Goal: Task Accomplishment & Management: Manage account settings

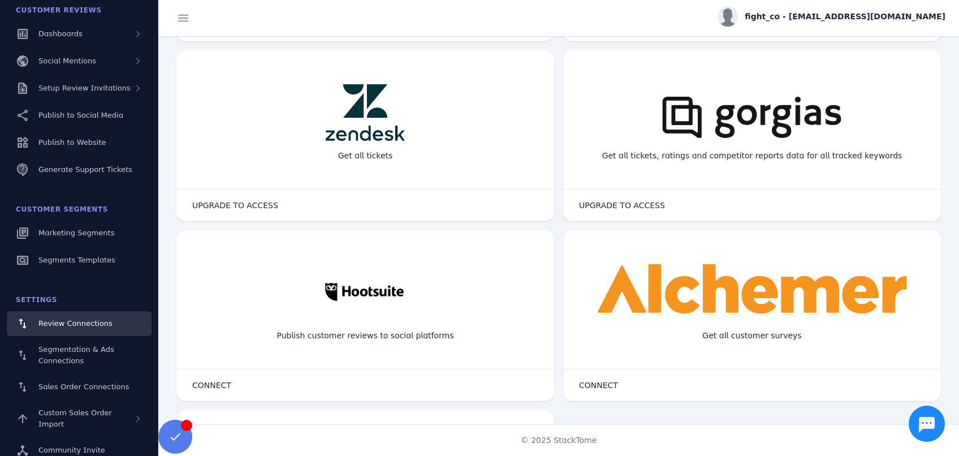
scroll to position [755, 0]
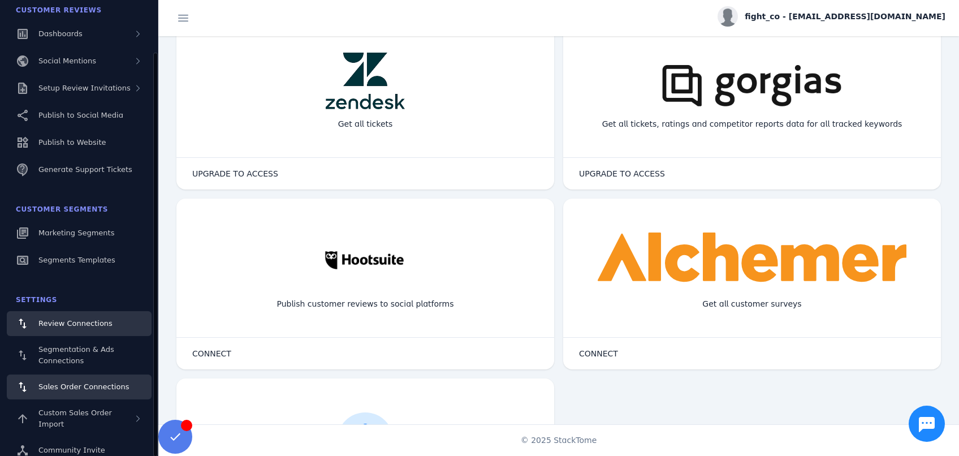
click at [71, 387] on span "Sales Order Connections" at bounding box center [83, 386] width 90 height 8
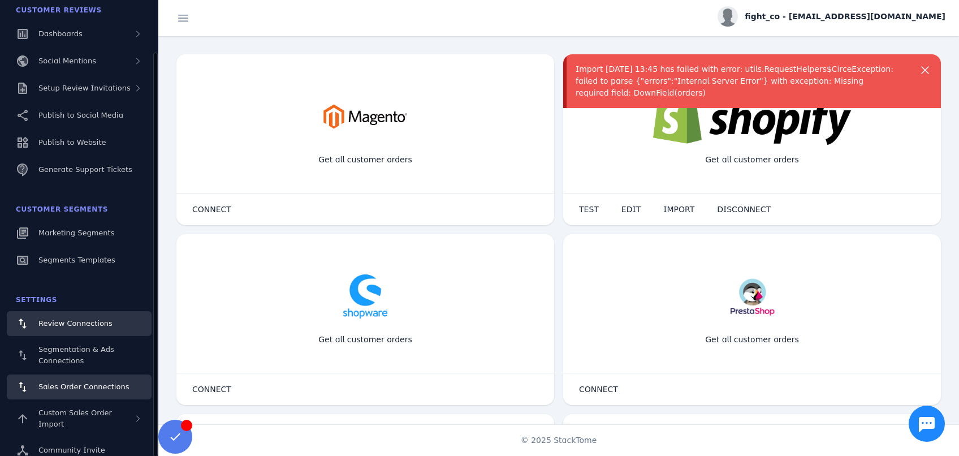
click at [75, 323] on span "Review Connections" at bounding box center [75, 323] width 74 height 8
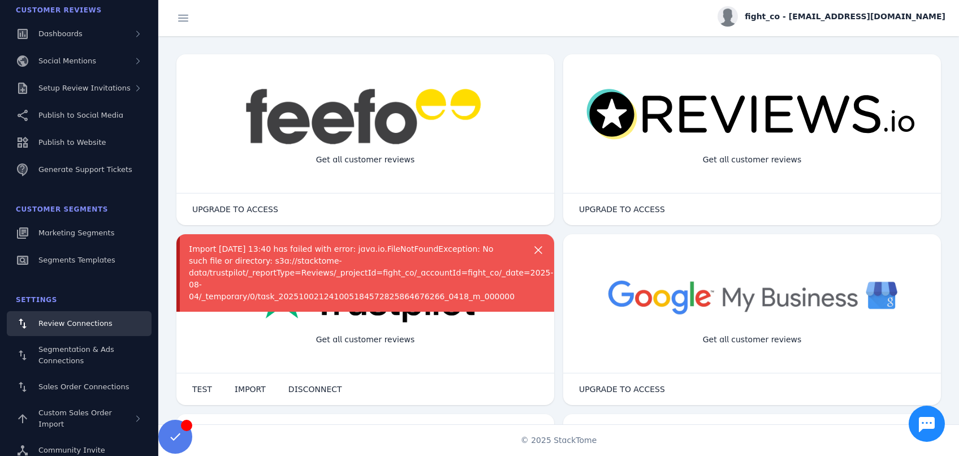
click at [558, 233] on connection-item "more_vert Get all customer reviews UPGRADE TO ACCESS Connection Details close E…" at bounding box center [751, 319] width 387 height 180
click at [81, 387] on span "Sales Order Connections" at bounding box center [83, 386] width 90 height 8
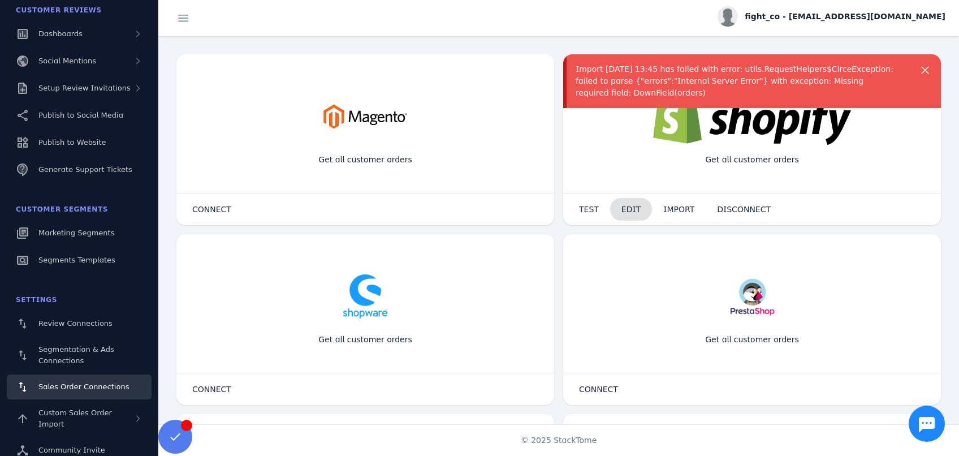
click at [621, 211] on span "EDIT" at bounding box center [630, 209] width 19 height 8
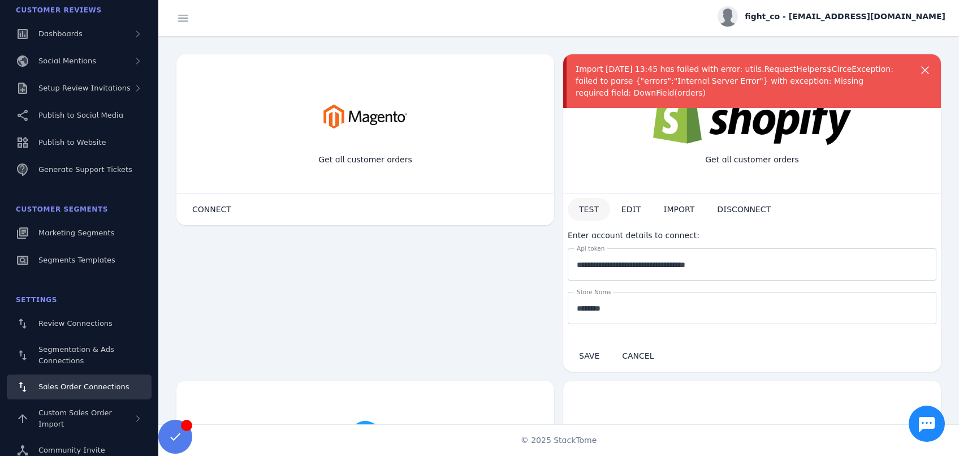
click at [582, 208] on span "TEST" at bounding box center [589, 209] width 20 height 8
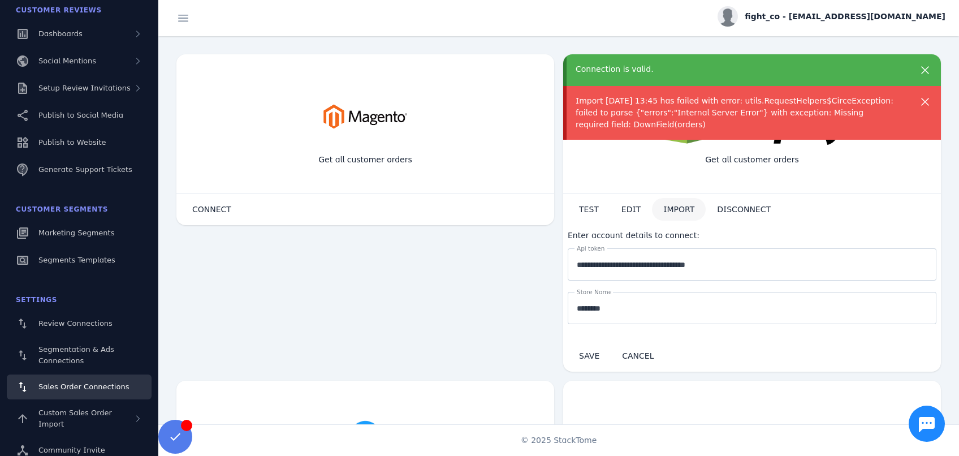
click at [663, 208] on span "IMPORT" at bounding box center [678, 209] width 31 height 8
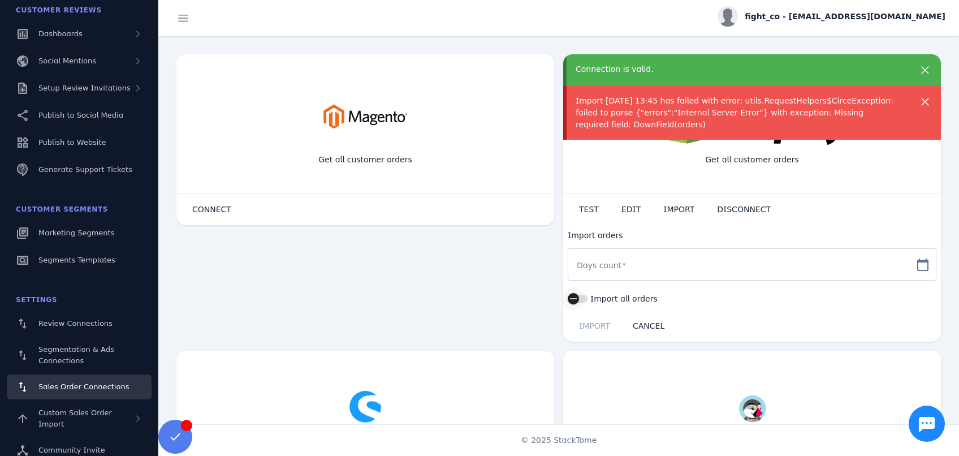
click at [583, 295] on button "Import all orders" at bounding box center [577, 298] width 20 height 8
click at [571, 298] on div "button" at bounding box center [582, 298] width 23 height 23
click at [639, 275] on div at bounding box center [741, 264] width 330 height 32
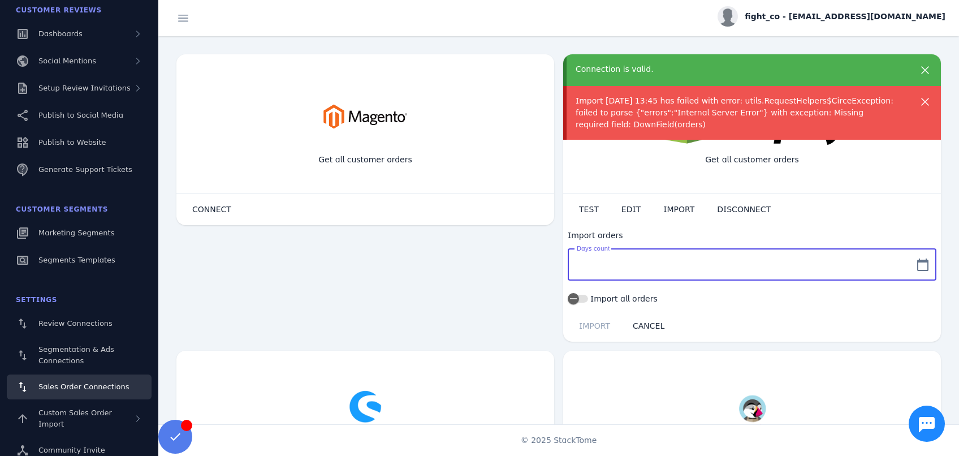
click at [916, 265] on mat-icon "calendar_today" at bounding box center [922, 265] width 27 height 14
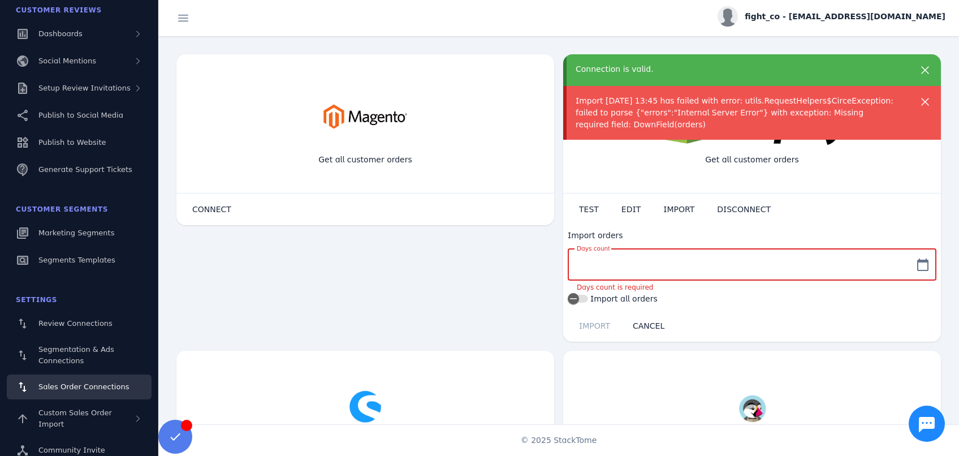
click at [771, 263] on input "Days count" at bounding box center [741, 265] width 330 height 14
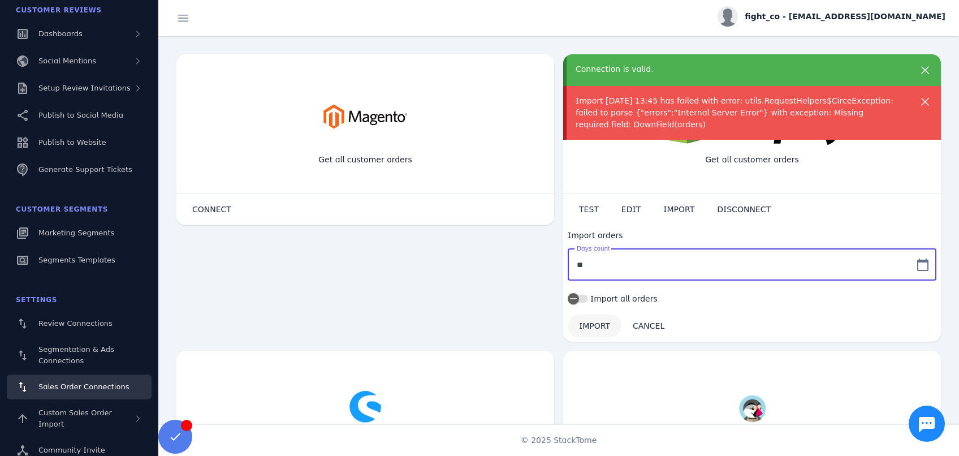
type input "**"
click at [595, 324] on span "IMPORT" at bounding box center [594, 326] width 31 height 8
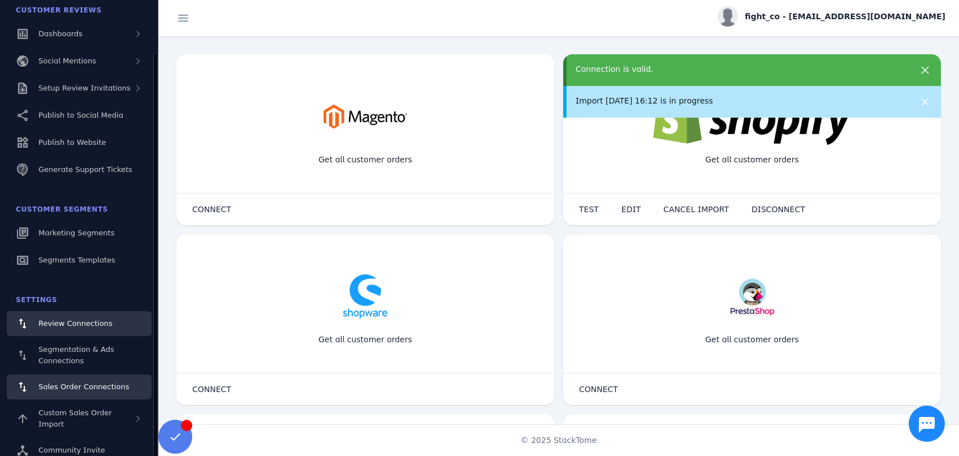
click at [92, 327] on span "Review Connections" at bounding box center [75, 323] width 74 height 8
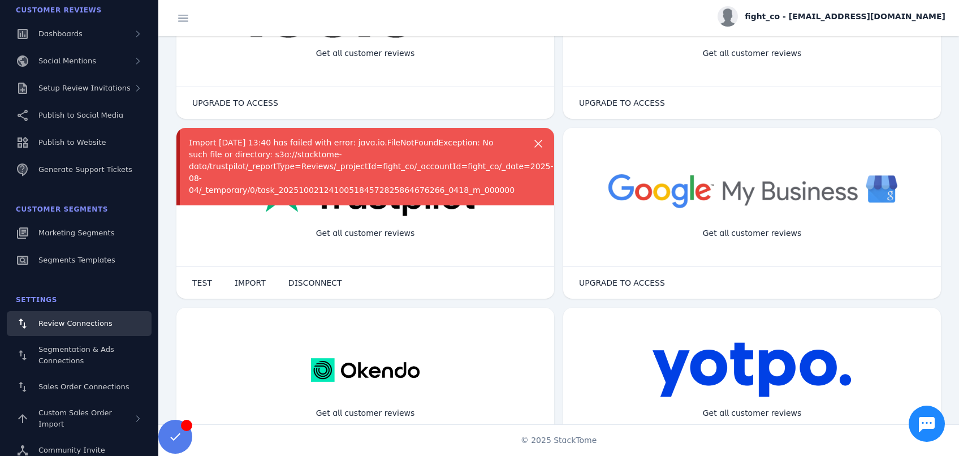
scroll to position [125, 0]
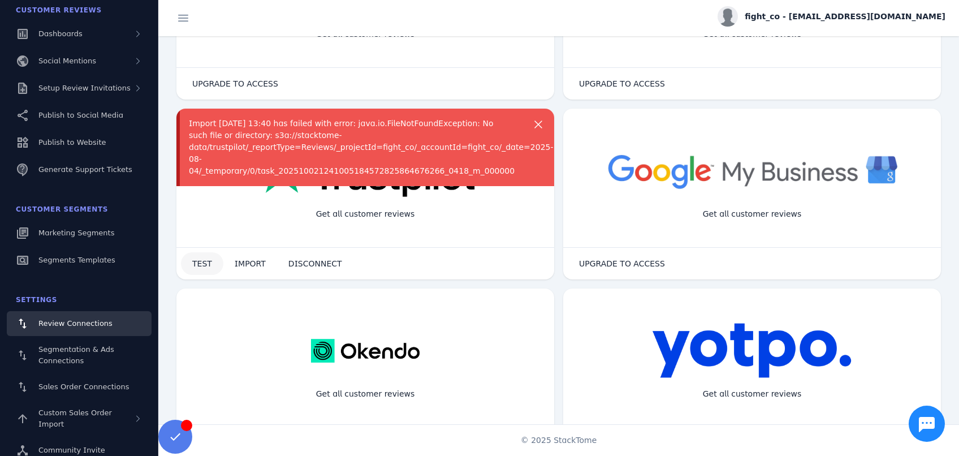
click at [207, 264] on span "TEST" at bounding box center [202, 263] width 20 height 8
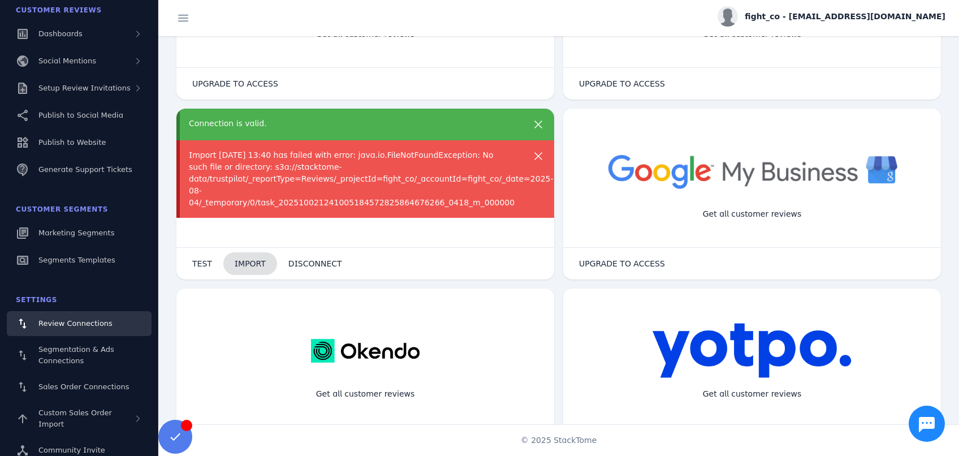
click at [243, 265] on span "IMPORT" at bounding box center [250, 263] width 31 height 8
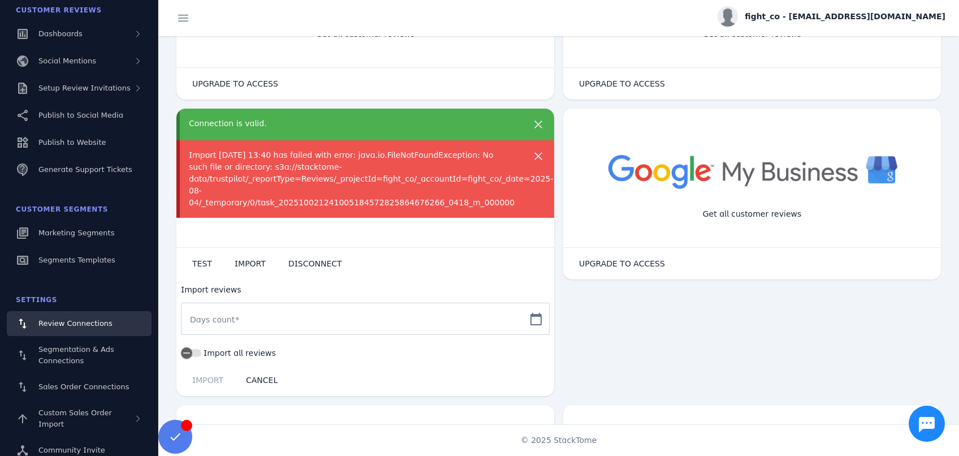
click at [235, 317] on span at bounding box center [237, 319] width 5 height 9
click at [232, 317] on input "Days count" at bounding box center [355, 319] width 330 height 14
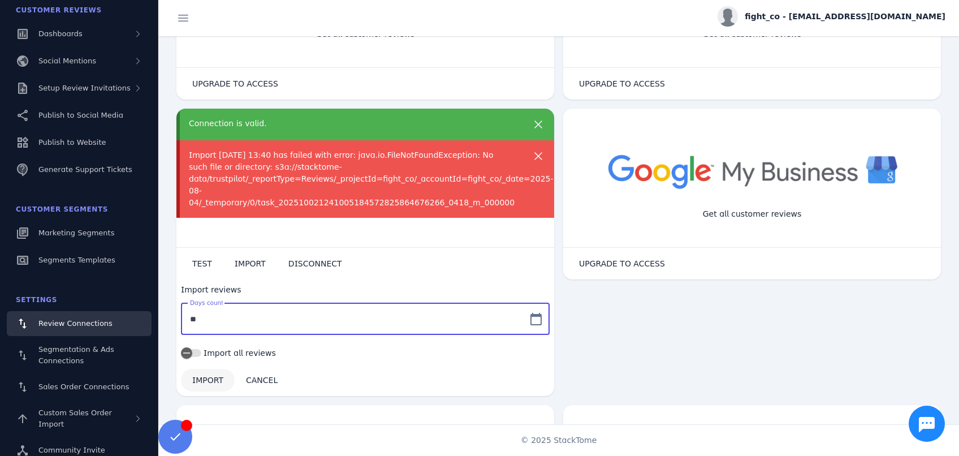
type input "**"
click at [208, 379] on span "IMPORT" at bounding box center [207, 380] width 31 height 8
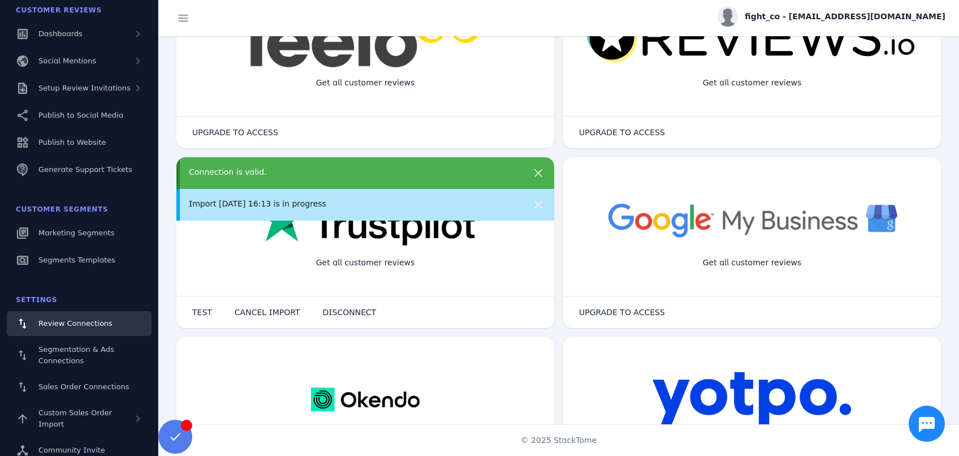
scroll to position [0, 0]
